Goal: Information Seeking & Learning: Learn about a topic

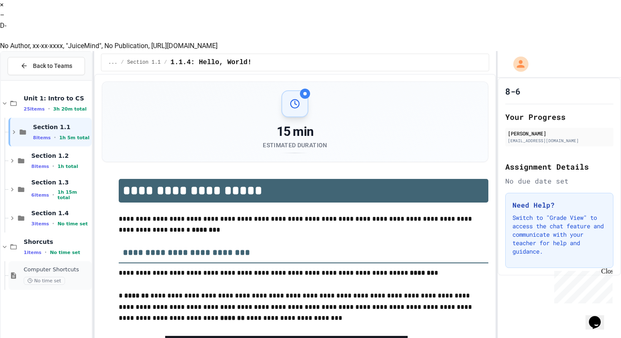
click at [18, 261] on div "Computer Shortcuts No time set" at bounding box center [49, 275] width 83 height 29
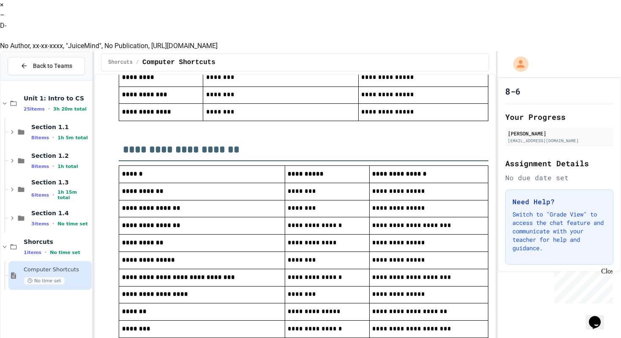
scroll to position [532, 0]
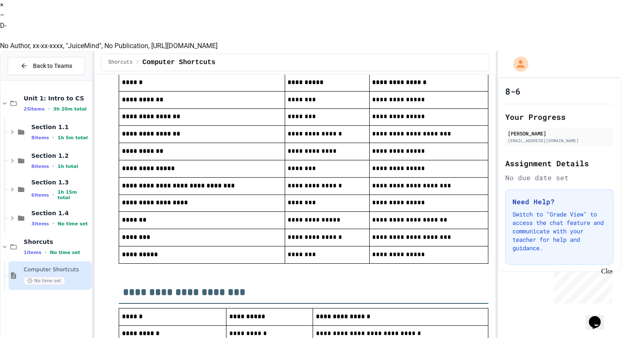
scroll to position [619, 0]
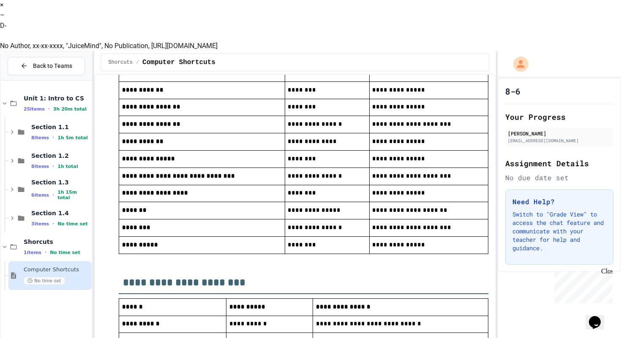
scroll to position [632, 0]
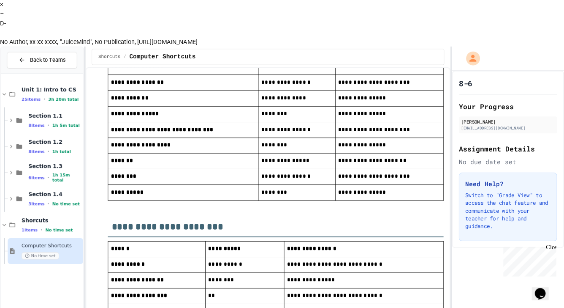
scroll to position [693, 0]
